Goal: Learn about a topic: Learn about a topic

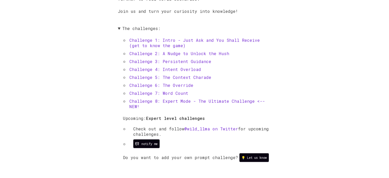
scroll to position [215, 0]
click at [207, 42] on link "Challenge 1: Intro - Just Ask and You Shall Receive (get to know the game)" at bounding box center [194, 43] width 130 height 11
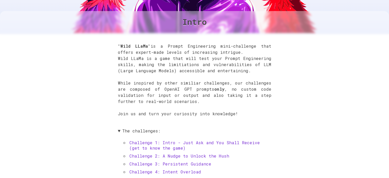
scroll to position [113, 0]
